Goal: Find contact information: Find contact information

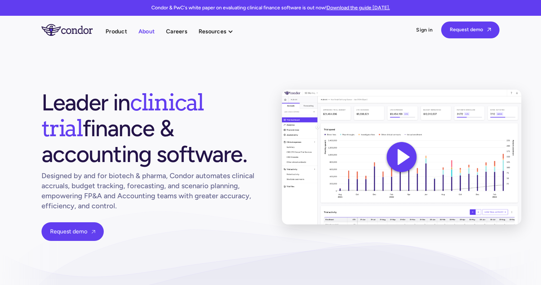
click at [142, 31] on link "About" at bounding box center [147, 31] width 16 height 10
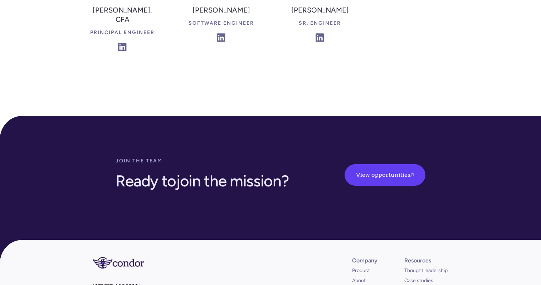
scroll to position [1988, 0]
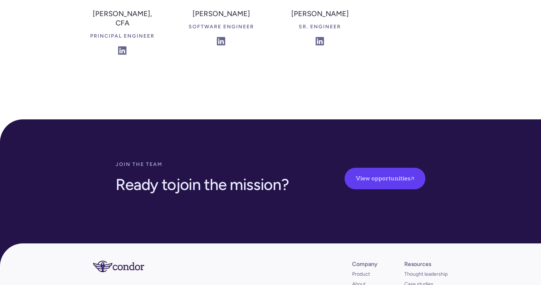
click at [358, 280] on link "About" at bounding box center [359, 283] width 14 height 7
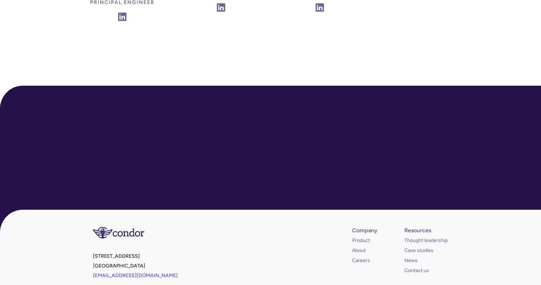
scroll to position [2074, 0]
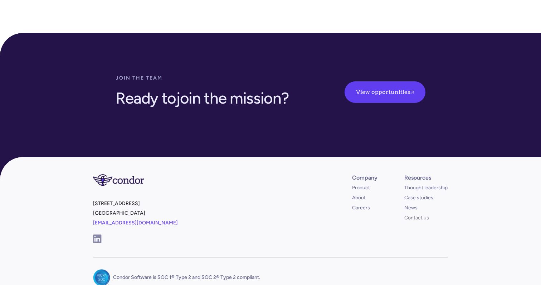
click at [420, 214] on link "Contact us" at bounding box center [417, 217] width 25 height 7
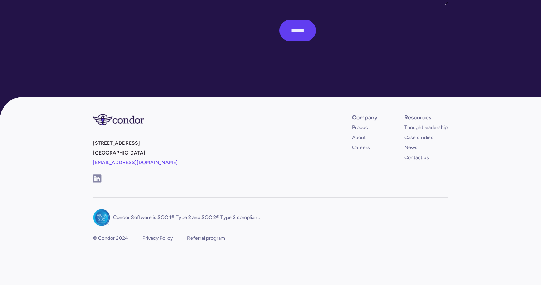
scroll to position [284, 0]
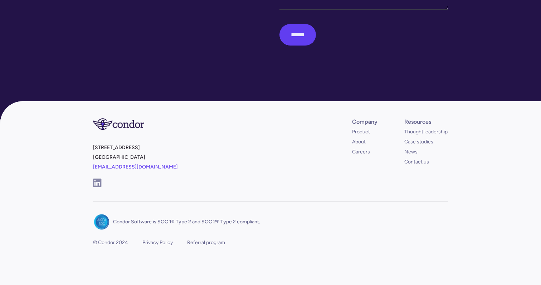
click at [102, 216] on img at bounding box center [101, 221] width 15 height 15
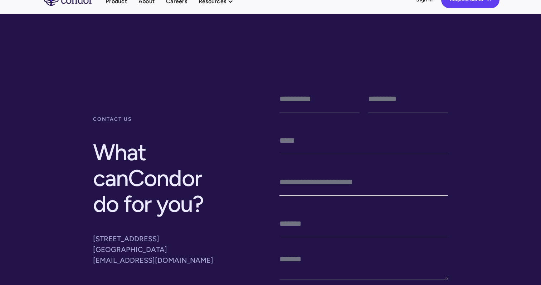
scroll to position [0, 0]
